Goal: Find specific page/section: Find specific page/section

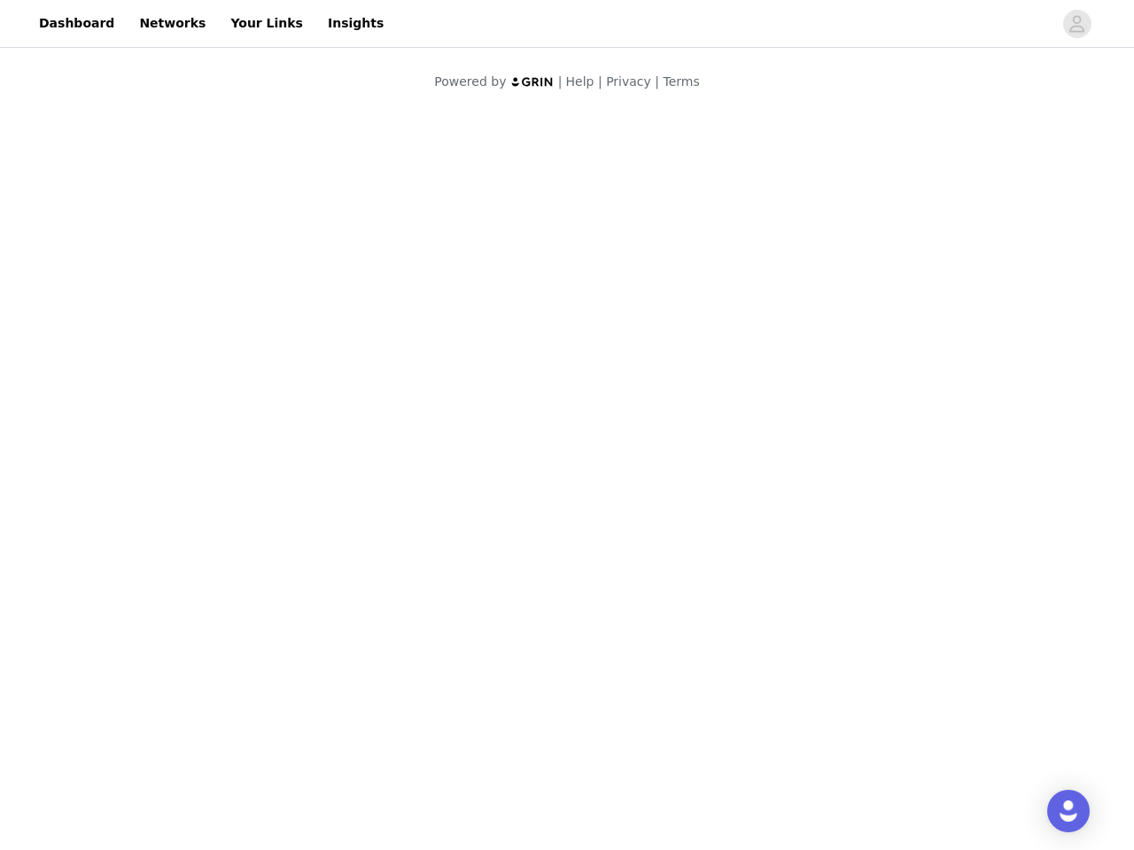
click at [567, 425] on body "Dashboard Networks Your Links Insights Powered by | Help | Privacy | Terms" at bounding box center [567, 425] width 1134 height 850
click at [567, 56] on div at bounding box center [567, 61] width 576 height 21
click at [567, 24] on div at bounding box center [723, 24] width 658 height 40
click at [1077, 24] on icon "avatar" at bounding box center [1076, 24] width 17 height 28
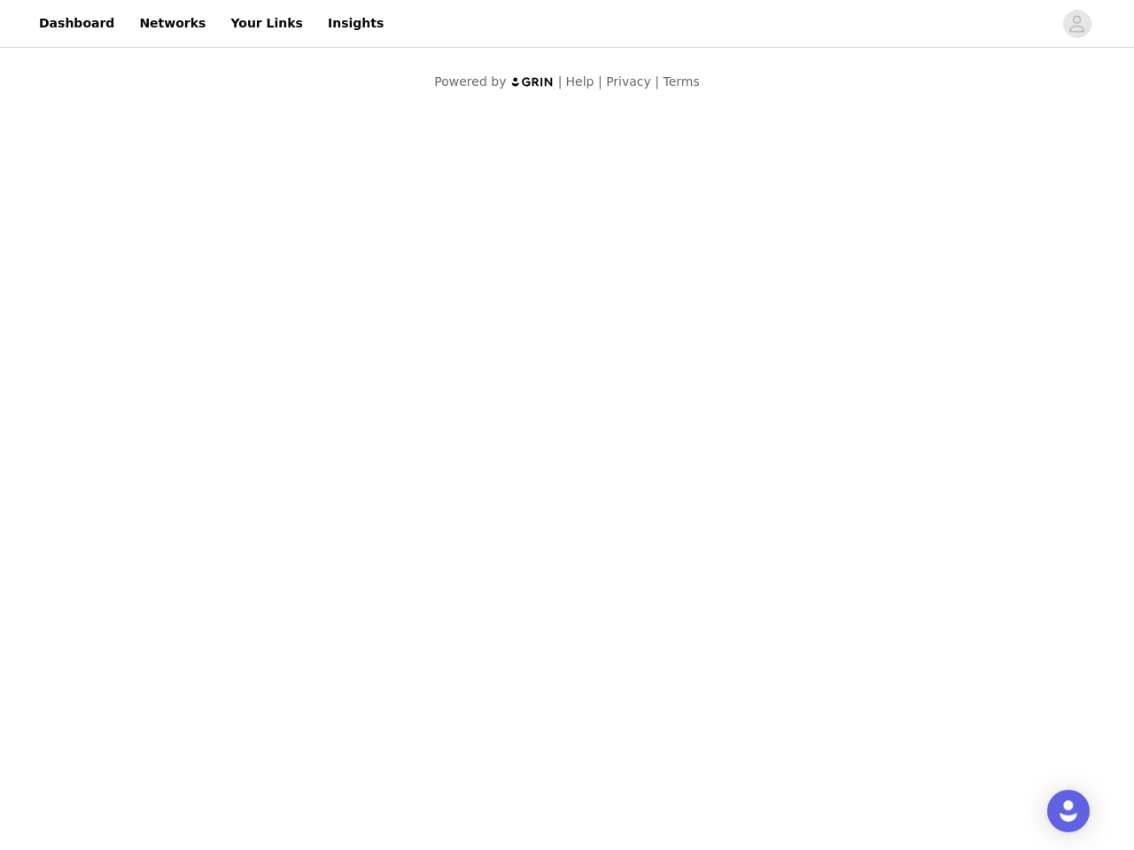
click at [1068, 811] on img "Open Intercom Messenger" at bounding box center [1068, 811] width 21 height 21
